Goal: Task Accomplishment & Management: Use online tool/utility

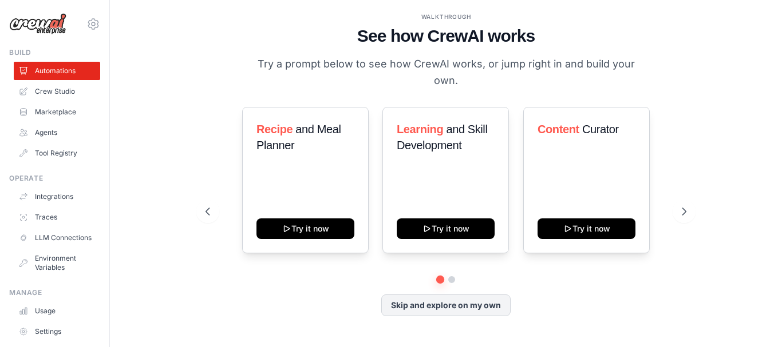
click at [700, 221] on div "WALKTHROUGH See how [PERSON_NAME] works Try a prompt below to see how [PERSON_N…" at bounding box center [445, 173] width 635 height 324
click at [687, 208] on icon at bounding box center [684, 211] width 11 height 11
click at [52, 112] on link "Marketplace" at bounding box center [58, 112] width 86 height 18
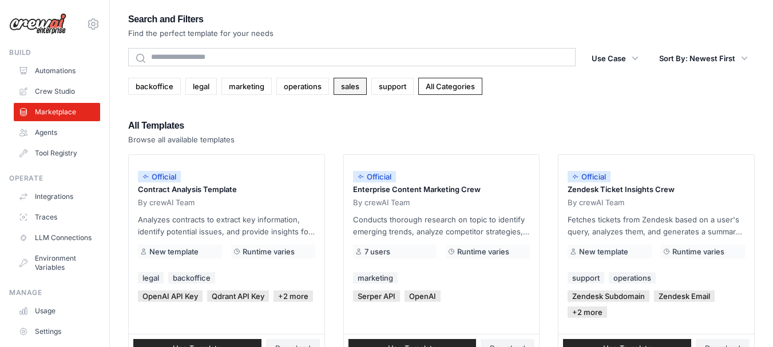
click at [356, 92] on link "sales" at bounding box center [350, 86] width 33 height 17
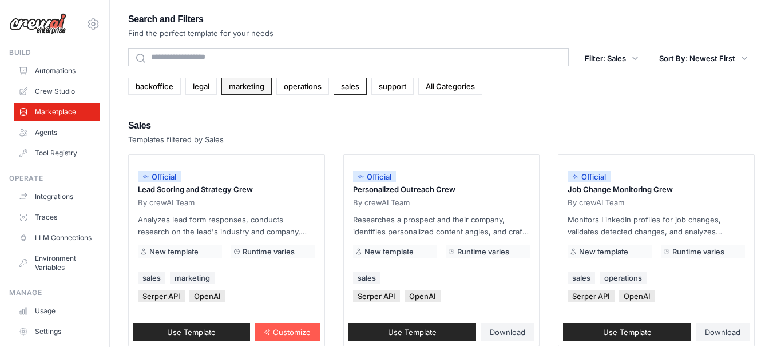
click at [257, 91] on link "marketing" at bounding box center [246, 86] width 50 height 17
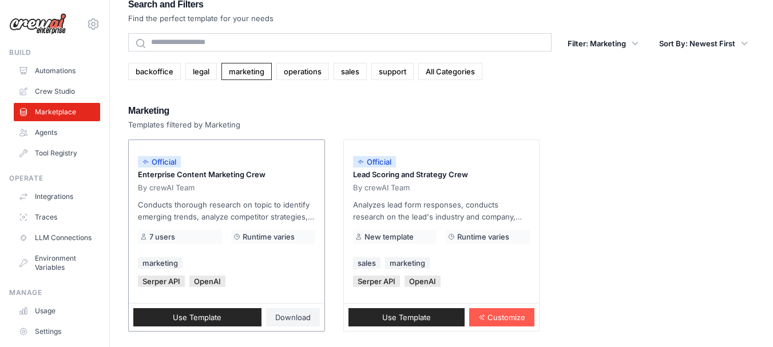
scroll to position [23, 0]
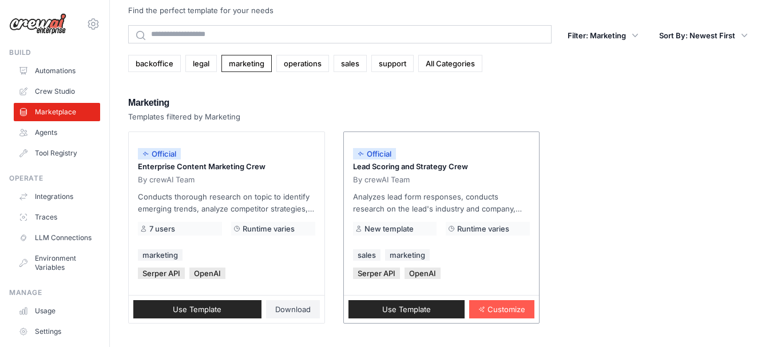
click at [409, 265] on div "Official Lead Scoring and Strategy Crew By crewAI Team Analyzes lead form respo…" at bounding box center [442, 213] width 196 height 163
click at [410, 310] on span "Use Template" at bounding box center [406, 309] width 49 height 9
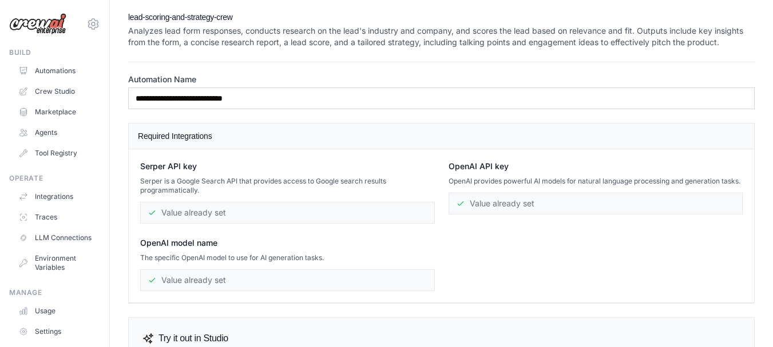
click at [280, 117] on div "**********" at bounding box center [441, 182] width 626 height 241
click at [45, 123] on ul "Automations Crew Studio Marketplace Agents Tool Registry" at bounding box center [57, 112] width 86 height 101
click at [53, 136] on link "Agents" at bounding box center [58, 133] width 86 height 18
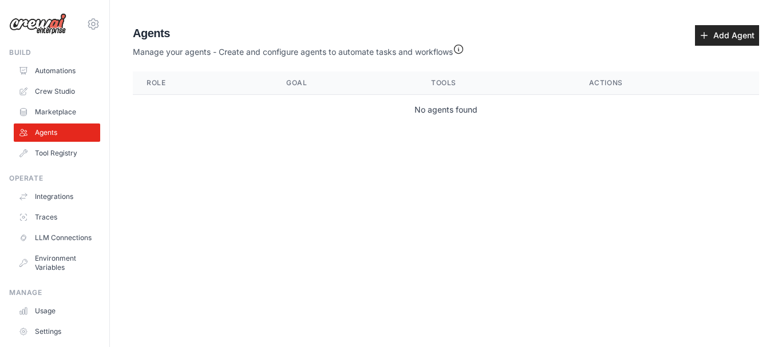
click at [48, 81] on ul "Automations Crew Studio Marketplace Agents Tool Registry" at bounding box center [57, 112] width 86 height 101
click at [38, 72] on link "Automations" at bounding box center [58, 71] width 86 height 18
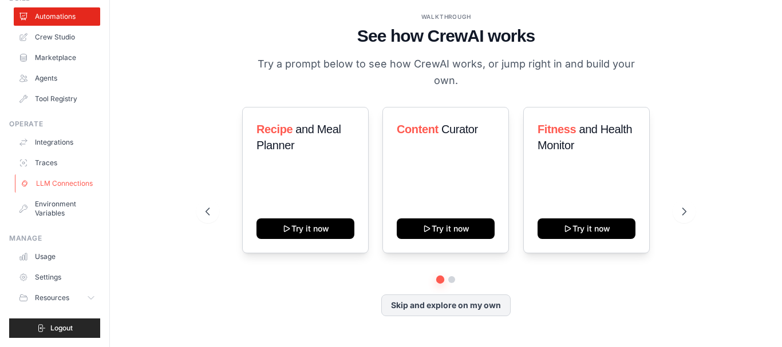
scroll to position [64, 0]
